Goal: Check status: Check status

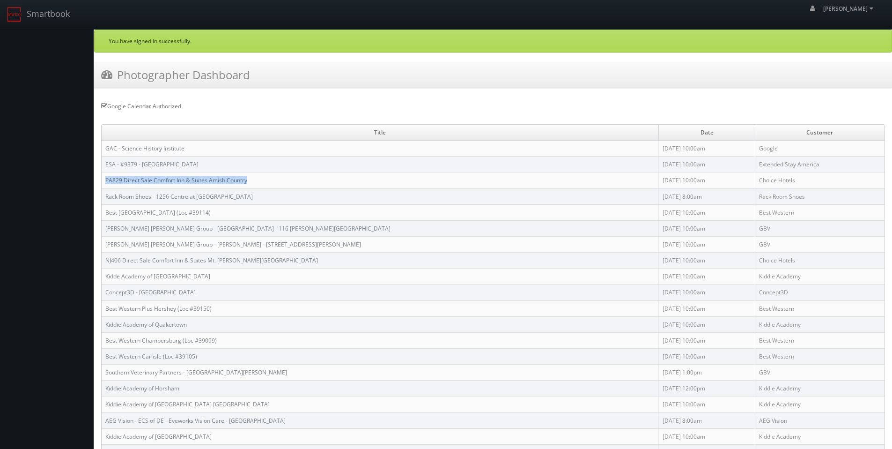
drag, startPoint x: 254, startPoint y: 183, endPoint x: 106, endPoint y: 180, distance: 148.1
click at [106, 180] on td "PA829 Direct Sale Comfort Inn & Suites Amish Country" at bounding box center [380, 180] width 557 height 16
copy link "PA829 Direct Sale Comfort Inn & Suites Amish Country"
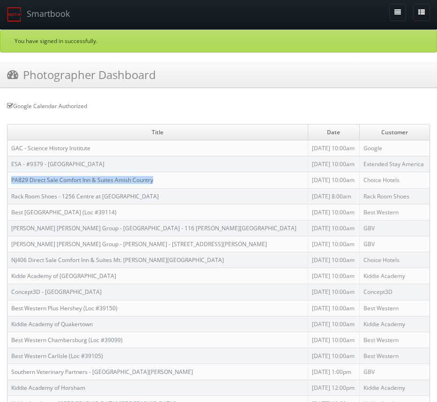
click at [130, 182] on link "PA829 Direct Sale Comfort Inn & Suites Amish Country" at bounding box center [82, 180] width 142 height 8
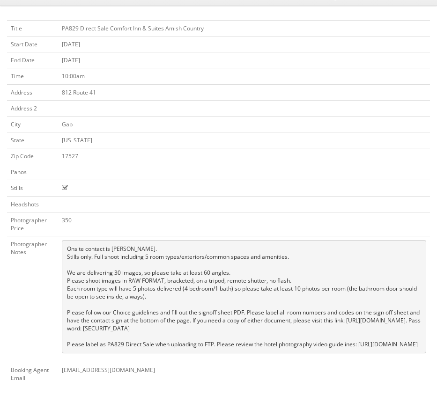
scroll to position [58, 0]
